Goal: Information Seeking & Learning: Learn about a topic

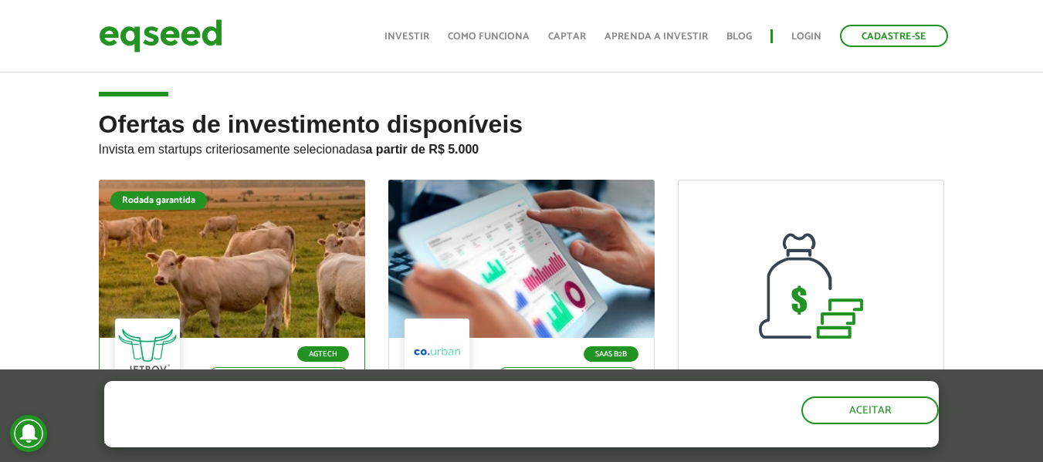
scroll to position [154, 0]
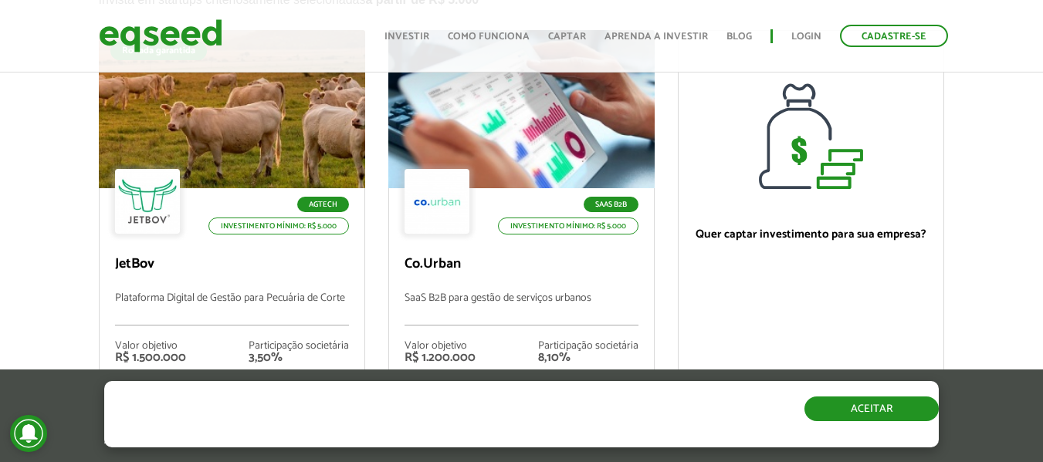
click at [911, 413] on button "Aceitar" at bounding box center [871, 409] width 134 height 25
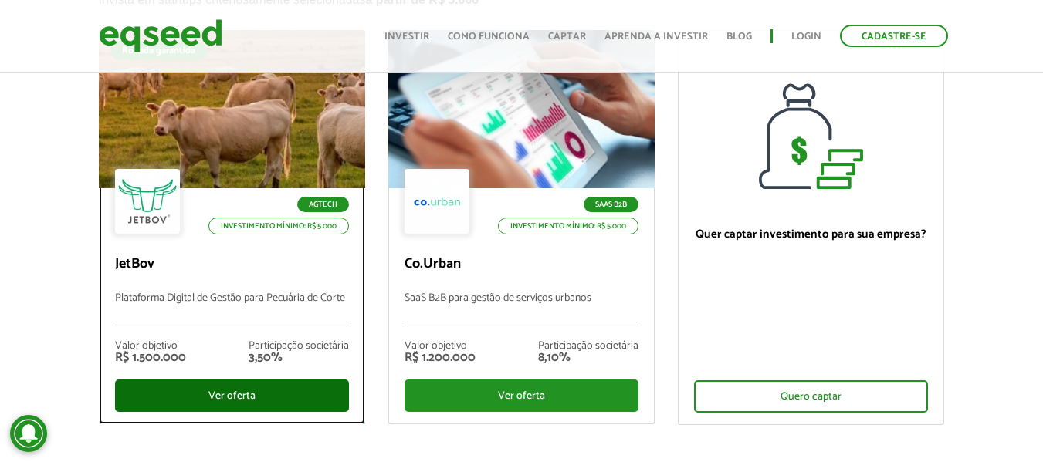
click at [246, 386] on div "Ver oferta" at bounding box center [232, 396] width 234 height 32
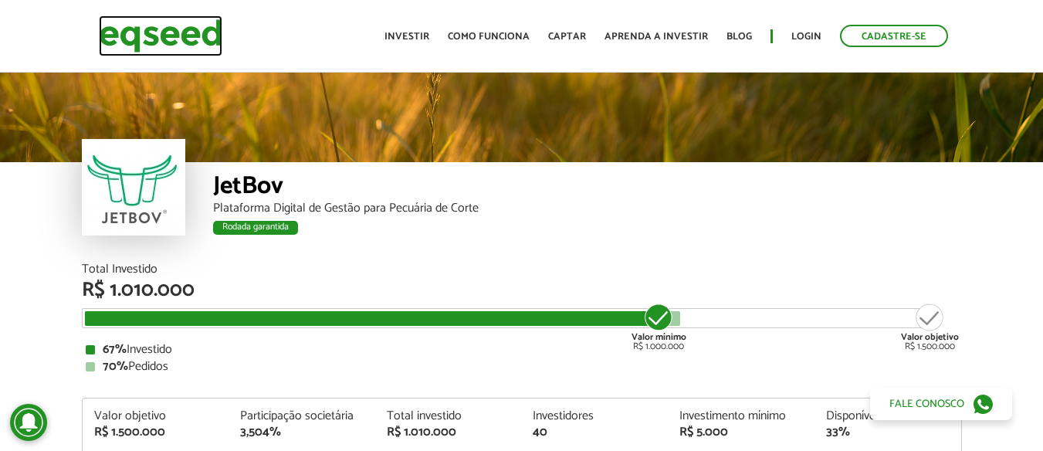
click at [156, 30] on img at bounding box center [161, 35] width 124 height 41
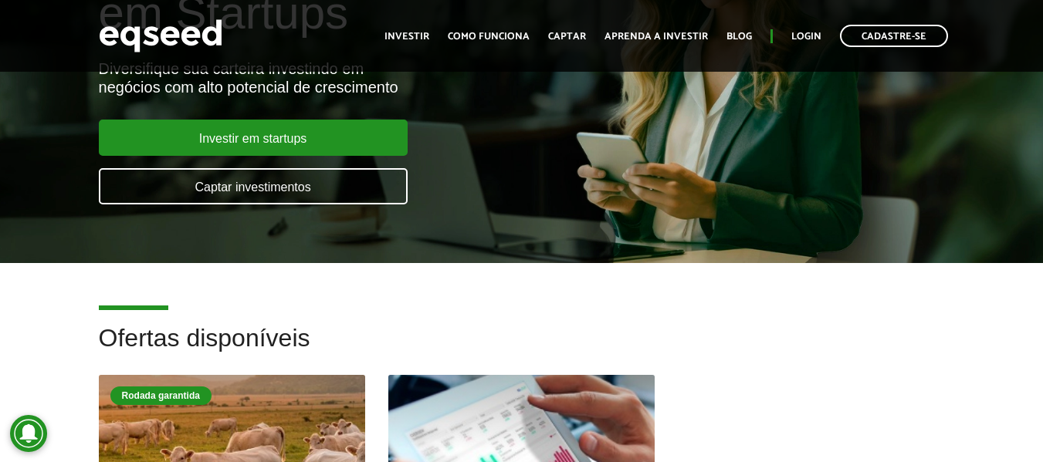
scroll to position [386, 0]
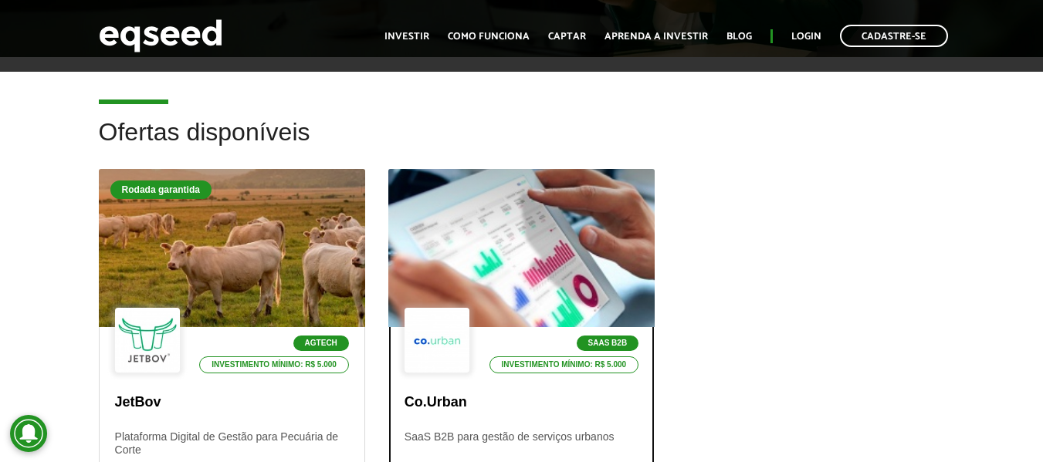
click at [459, 256] on div at bounding box center [521, 249] width 320 height 190
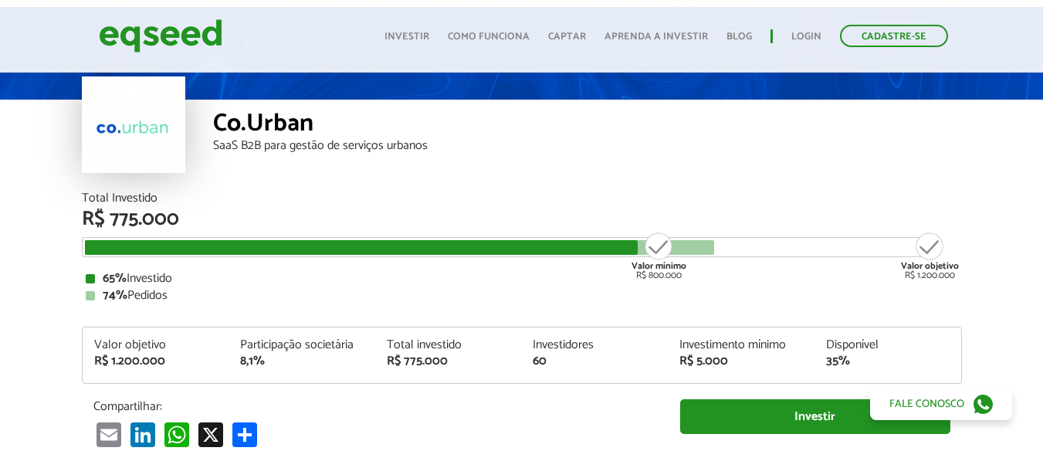
scroll to position [77, 0]
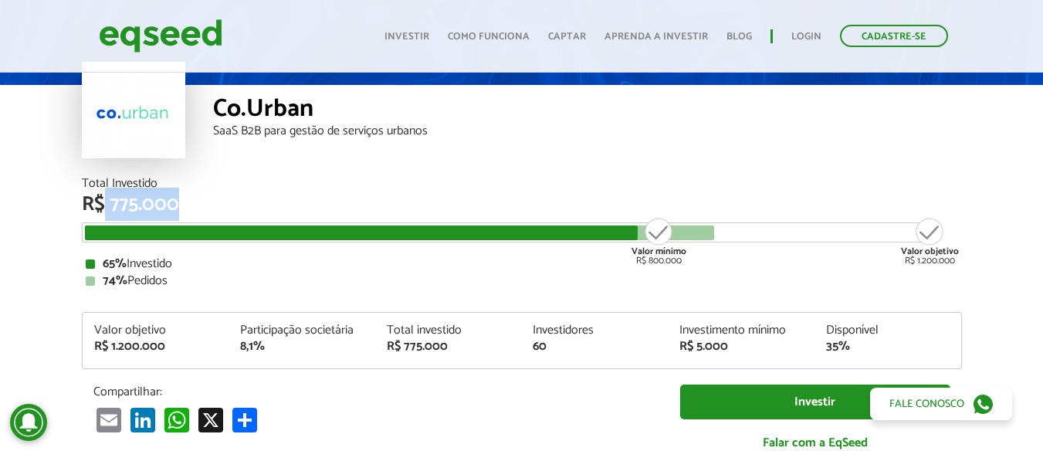
drag, startPoint x: 106, startPoint y: 209, endPoint x: 179, endPoint y: 203, distance: 73.6
click at [179, 203] on div "R$ 775.000" at bounding box center [522, 205] width 880 height 20
drag, startPoint x: 906, startPoint y: 262, endPoint x: 987, endPoint y: 259, distance: 81.1
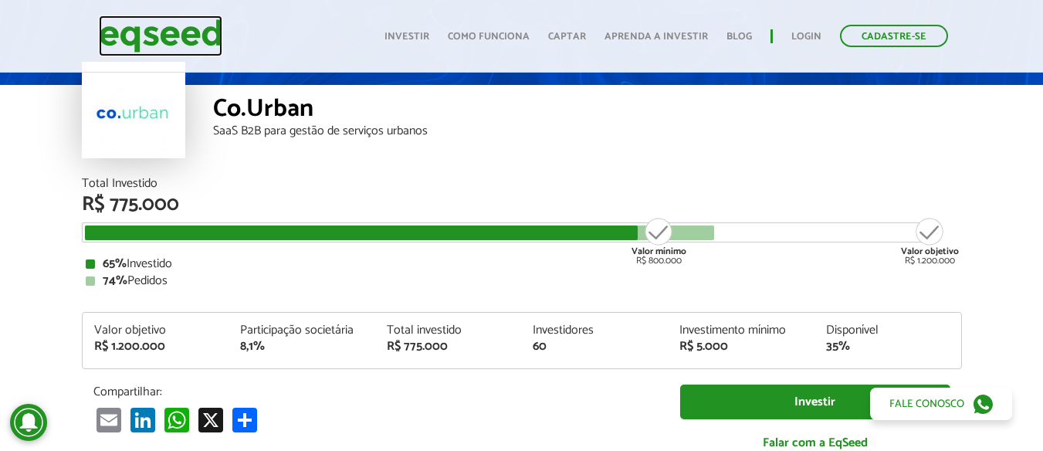
click at [148, 32] on img at bounding box center [161, 35] width 124 height 41
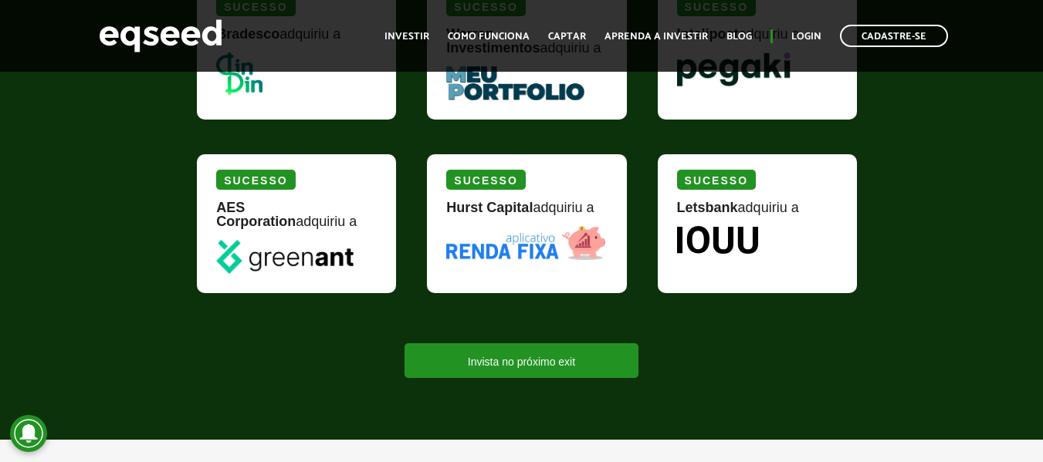
scroll to position [2085, 0]
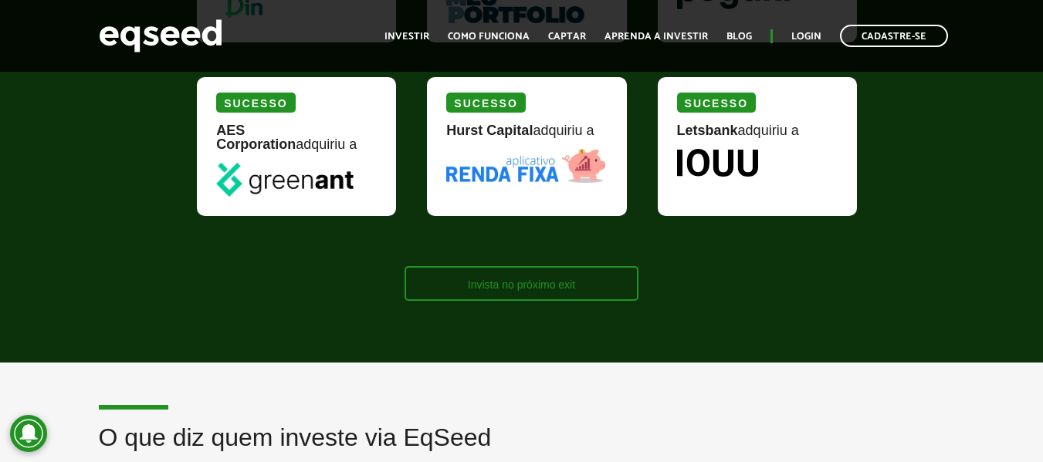
click at [506, 273] on link "Invista no próximo exit" at bounding box center [522, 283] width 234 height 35
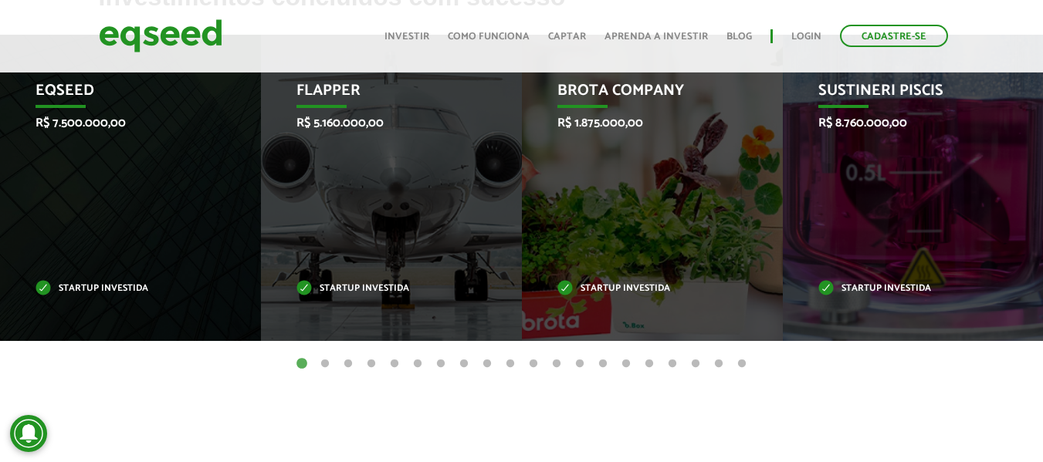
scroll to position [618, 0]
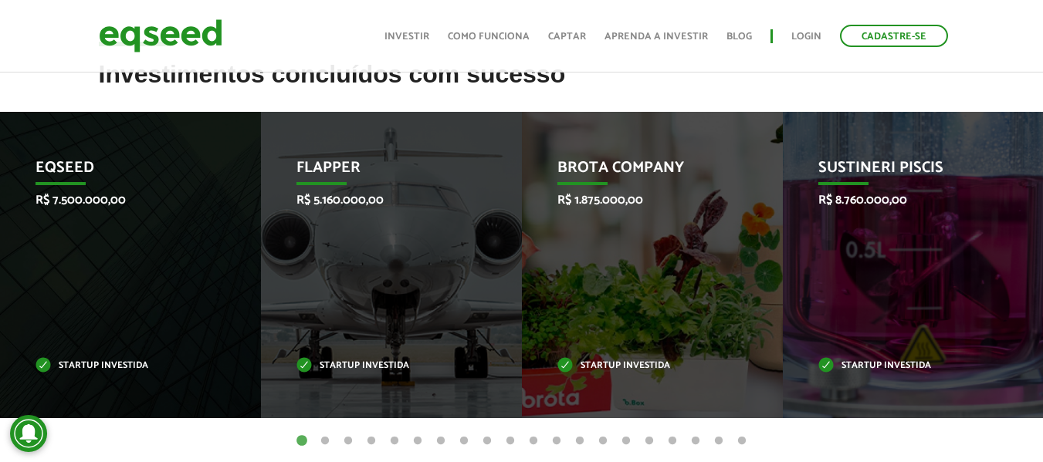
click at [329, 439] on button "2" at bounding box center [324, 441] width 15 height 15
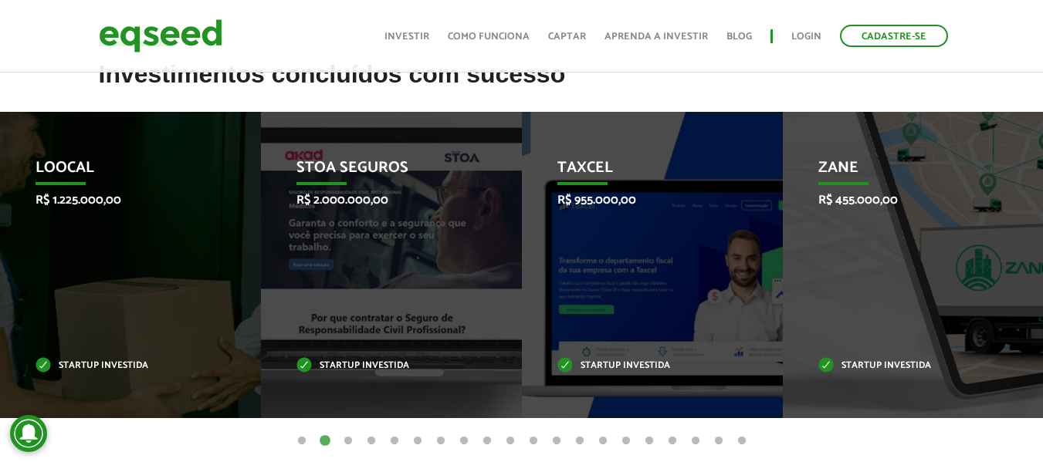
click at [352, 438] on button "3" at bounding box center [347, 441] width 15 height 15
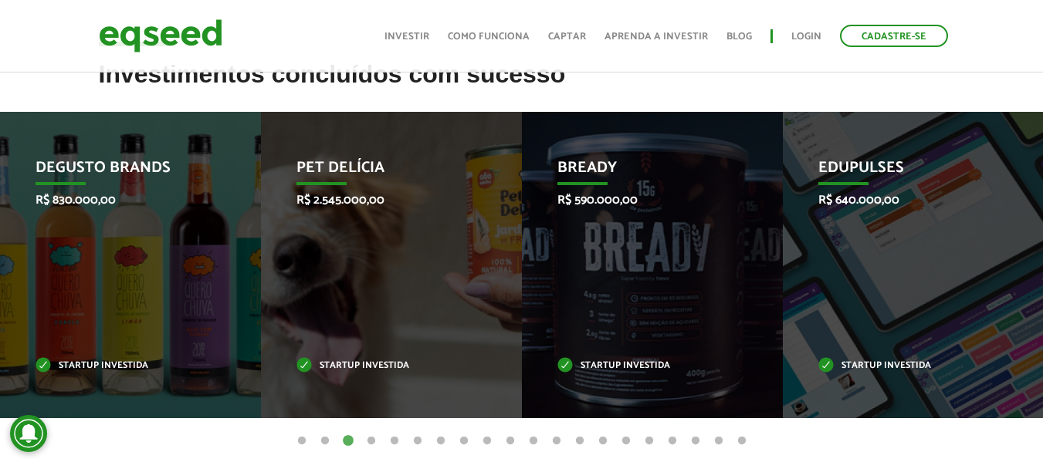
click at [369, 435] on button "4" at bounding box center [371, 441] width 15 height 15
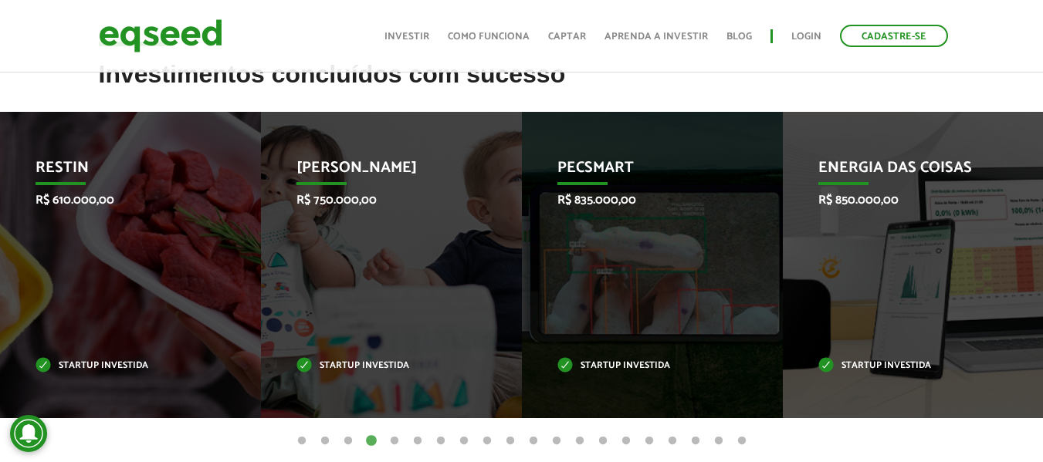
click at [391, 439] on button "5" at bounding box center [394, 441] width 15 height 15
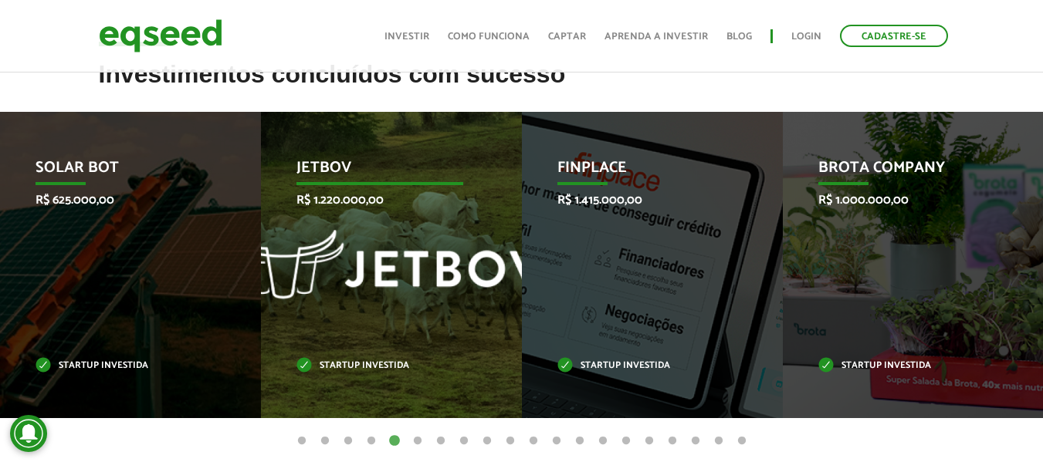
click at [342, 212] on div "JetBov R$ 1.220.000,00 Startup investida" at bounding box center [380, 265] width 238 height 307
click at [346, 357] on div "JetBov R$ 1.220.000,00 Startup investida" at bounding box center [380, 265] width 238 height 307
click at [334, 228] on div "JetBov R$ 1.220.000,00 Startup investida" at bounding box center [380, 265] width 238 height 307
click at [324, 147] on div "JetBov R$ 1.220.000,00 Startup investida" at bounding box center [380, 265] width 238 height 307
drag, startPoint x: 377, startPoint y: 162, endPoint x: 391, endPoint y: 192, distance: 33.5
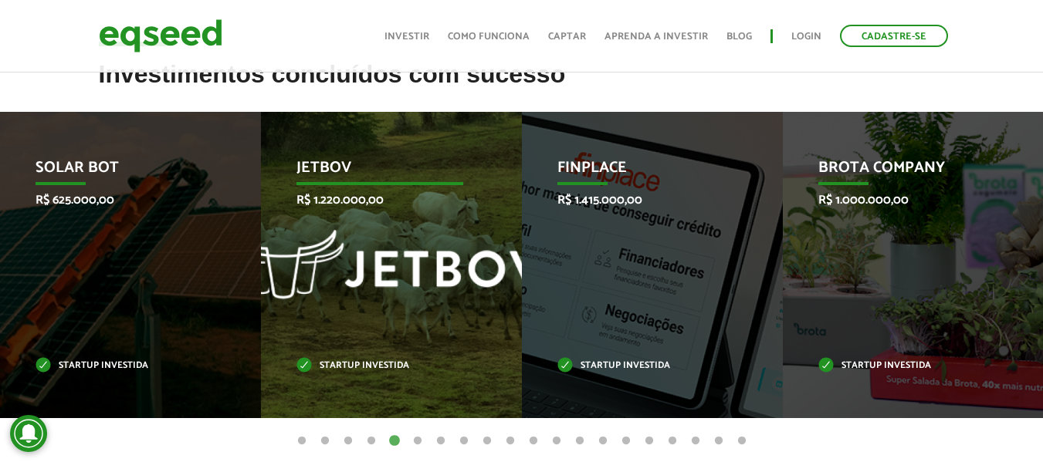
click at [379, 164] on p "JetBov" at bounding box center [379, 172] width 167 height 26
click at [405, 208] on p "R$ 1.220.000,00" at bounding box center [379, 200] width 167 height 15
click at [361, 258] on div "JetBov R$ 1.220.000,00 Startup investida" at bounding box center [380, 265] width 238 height 307
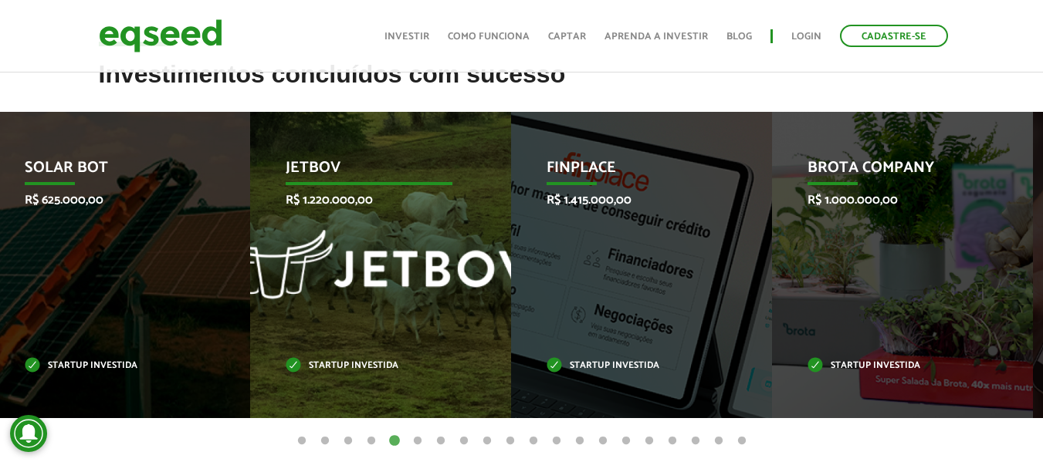
drag, startPoint x: 344, startPoint y: 197, endPoint x: 333, endPoint y: 202, distance: 12.1
click at [333, 202] on p "R$ 1.220.000,00" at bounding box center [369, 200] width 167 height 15
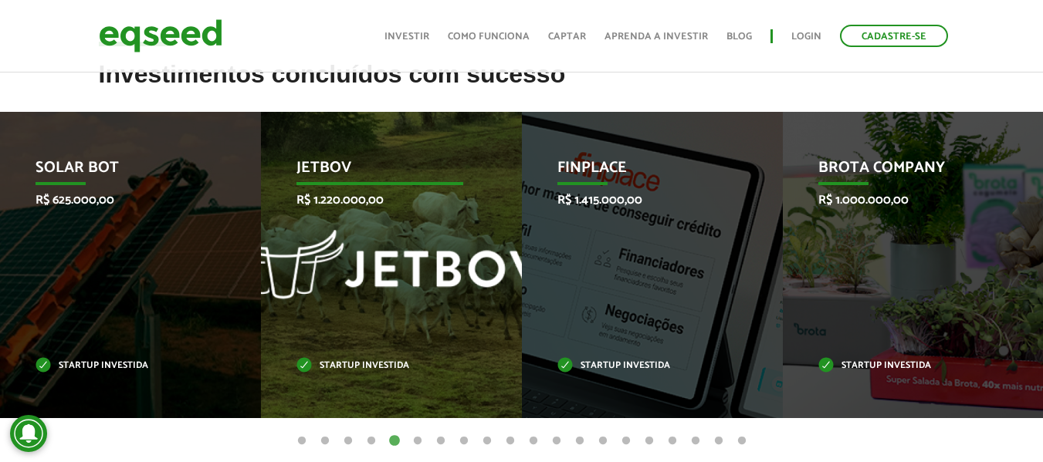
drag, startPoint x: 354, startPoint y: 203, endPoint x: 276, endPoint y: 232, distance: 83.8
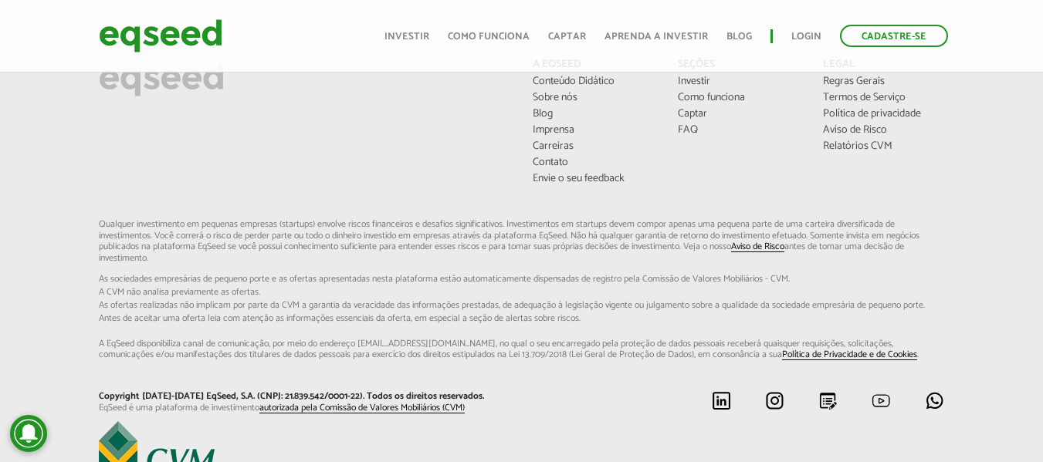
scroll to position [1176, 0]
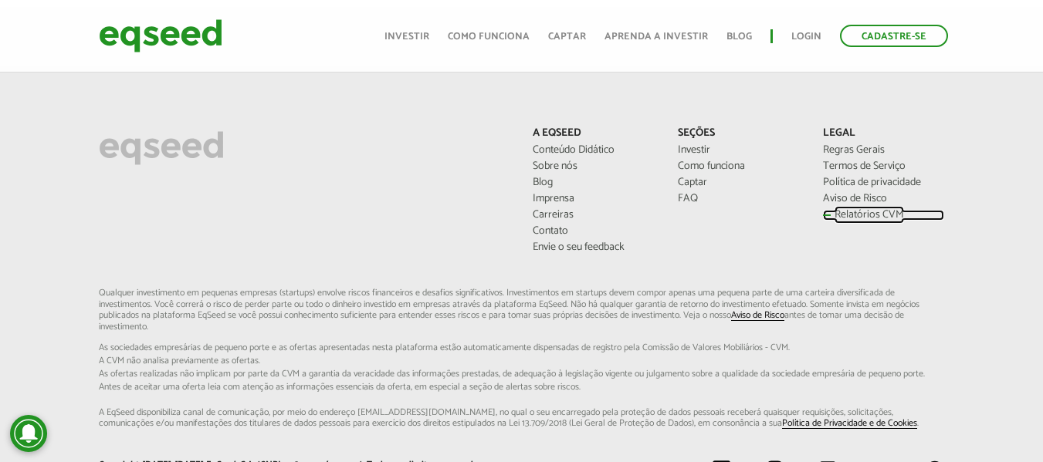
click at [879, 211] on link "Relatórios CVM" at bounding box center [884, 215] width 122 height 11
